Goal: Information Seeking & Learning: Learn about a topic

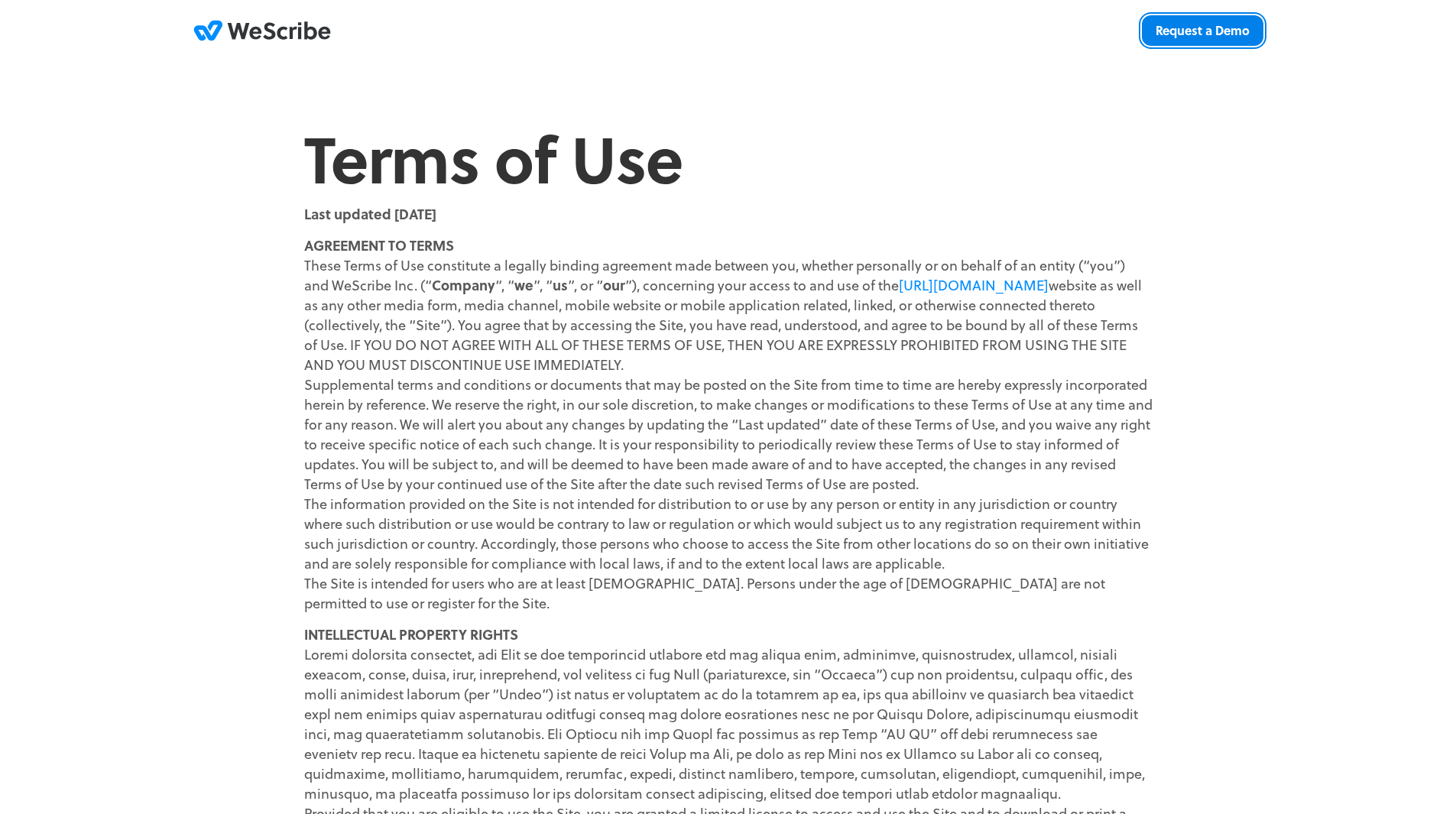
click at [1245, 31] on link "Request a Demo" at bounding box center [1202, 31] width 121 height 31
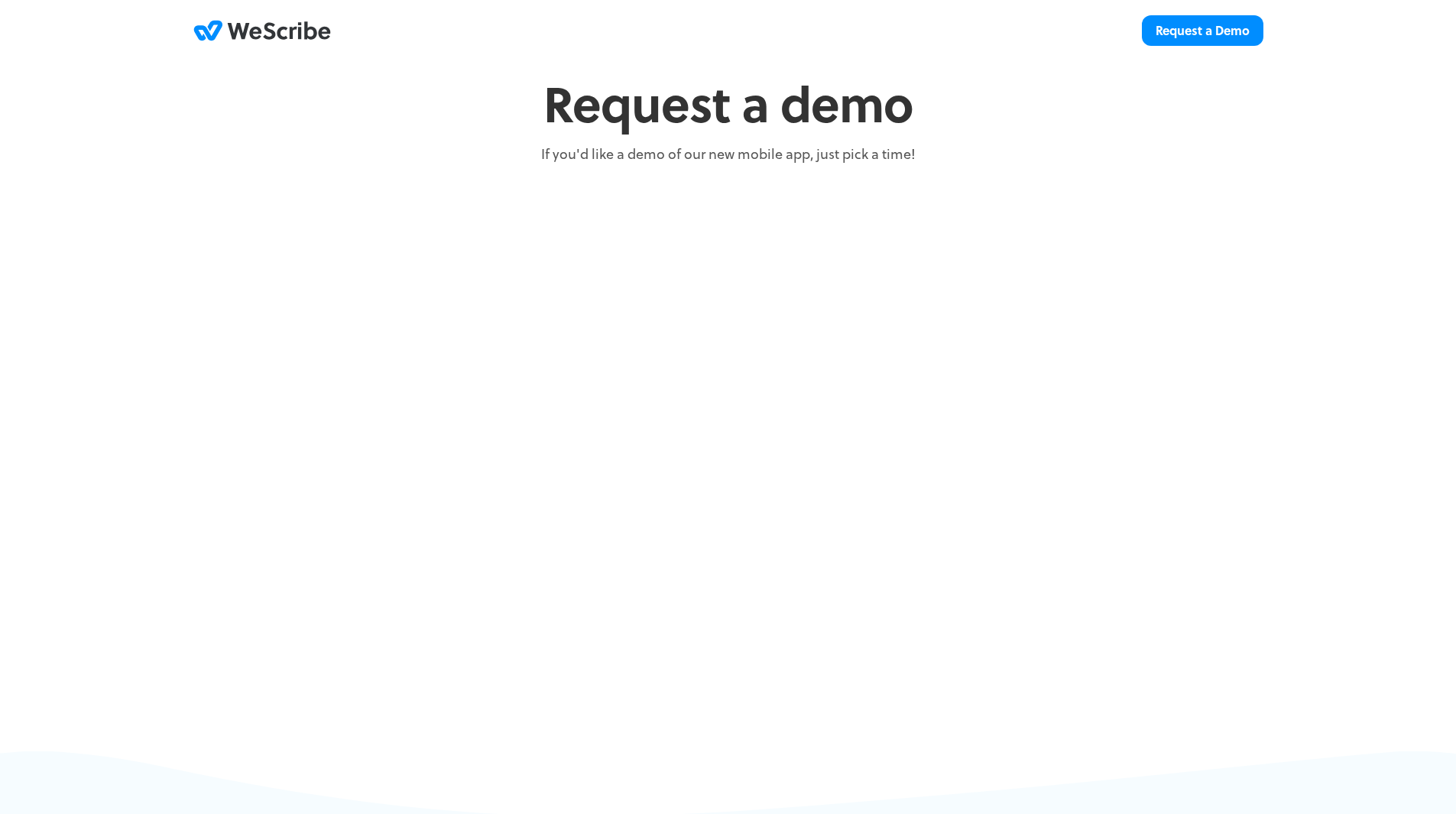
click at [277, 37] on icon "WeScribe .st0{fill:#323538;} .st1{fill:#008DFF;}" at bounding box center [262, 31] width 138 height 27
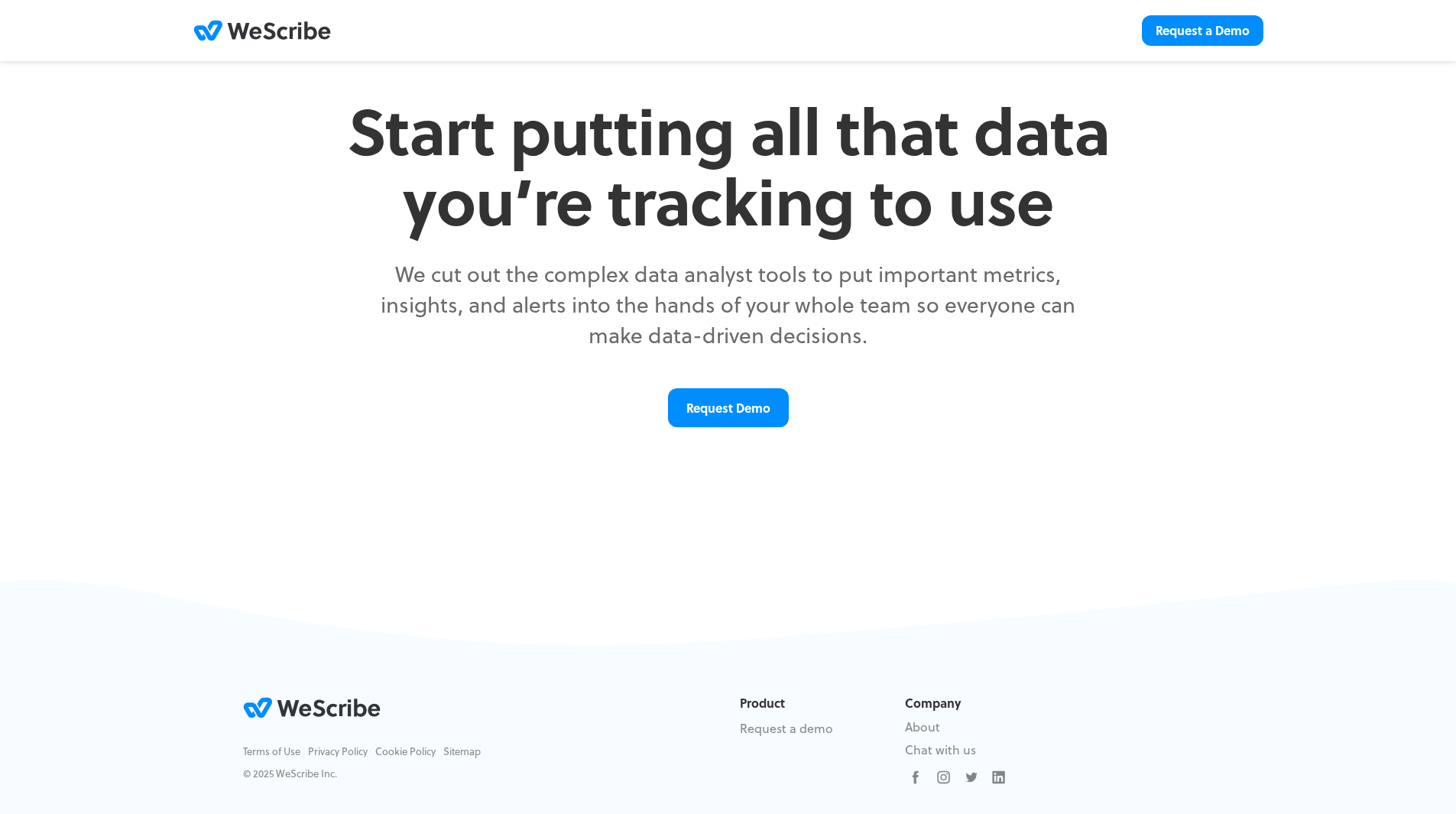
scroll to position [44, 0]
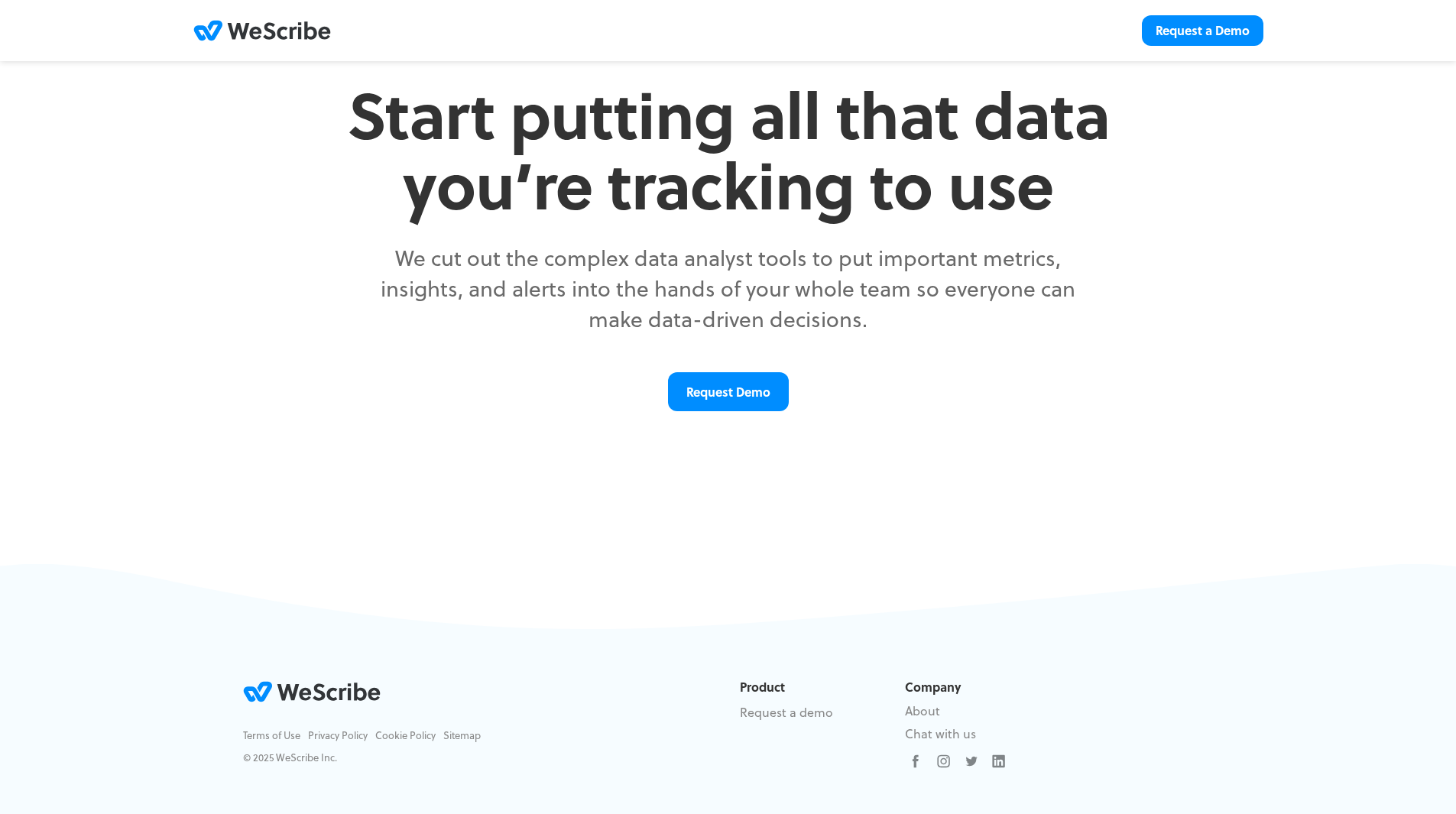
click at [313, 691] on icon "WeScribe .st0{fill:#323538;} .st1{fill:#008DFF;}" at bounding box center [312, 692] width 138 height 27
click at [921, 715] on link "About" at bounding box center [922, 710] width 35 height 17
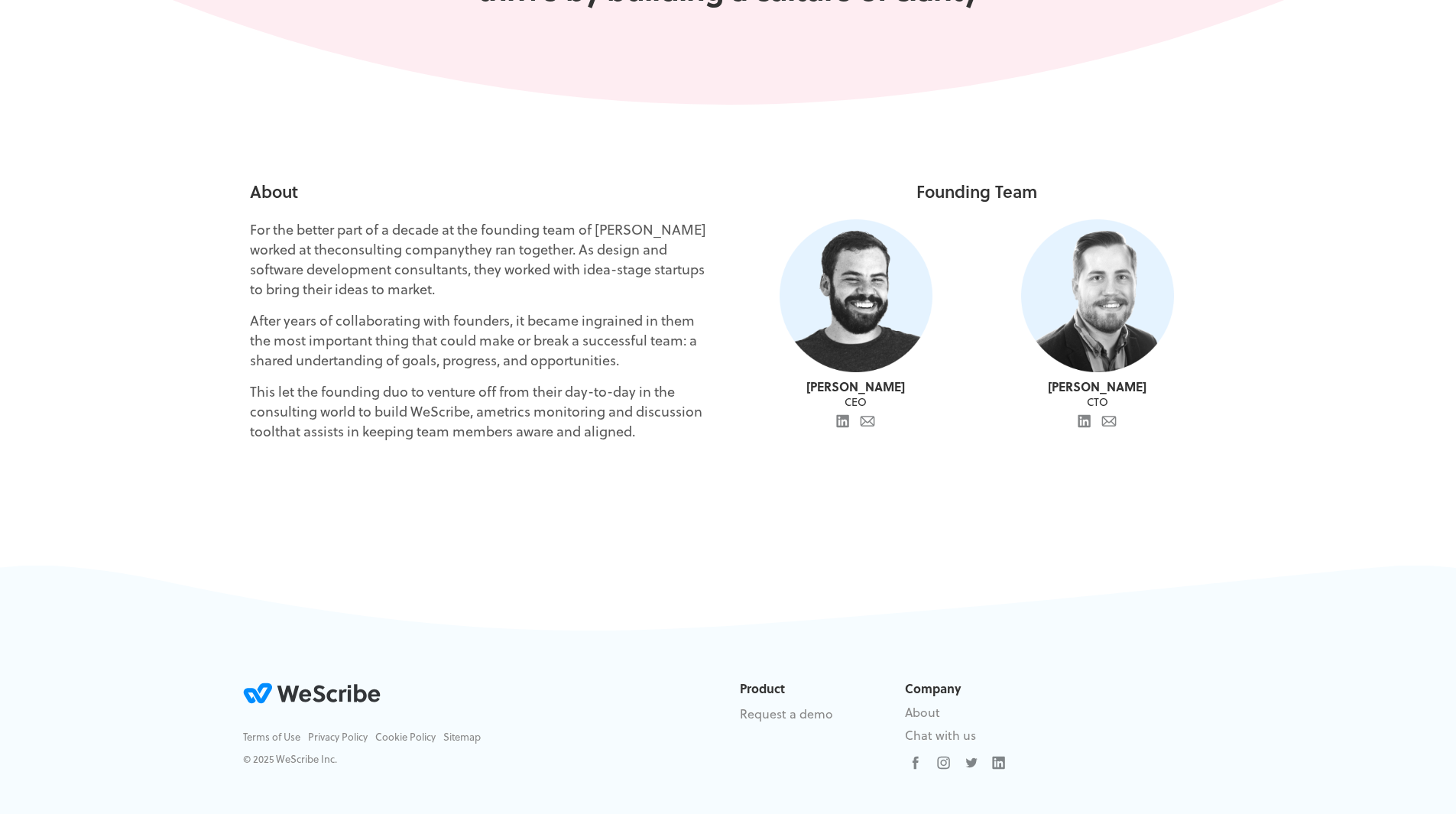
scroll to position [212, 0]
drag, startPoint x: 645, startPoint y: 428, endPoint x: 151, endPoint y: 130, distance: 576.9
click at [151, 163] on div "About For the better part of a decade at the founding team of WeScribe worked a…" at bounding box center [728, 334] width 1456 height 461
click at [651, 433] on p "This let the founding duo to venture off from their day-to-day in the consultin…" at bounding box center [480, 410] width 460 height 60
